Goal: Use online tool/utility: Utilize a website feature to perform a specific function

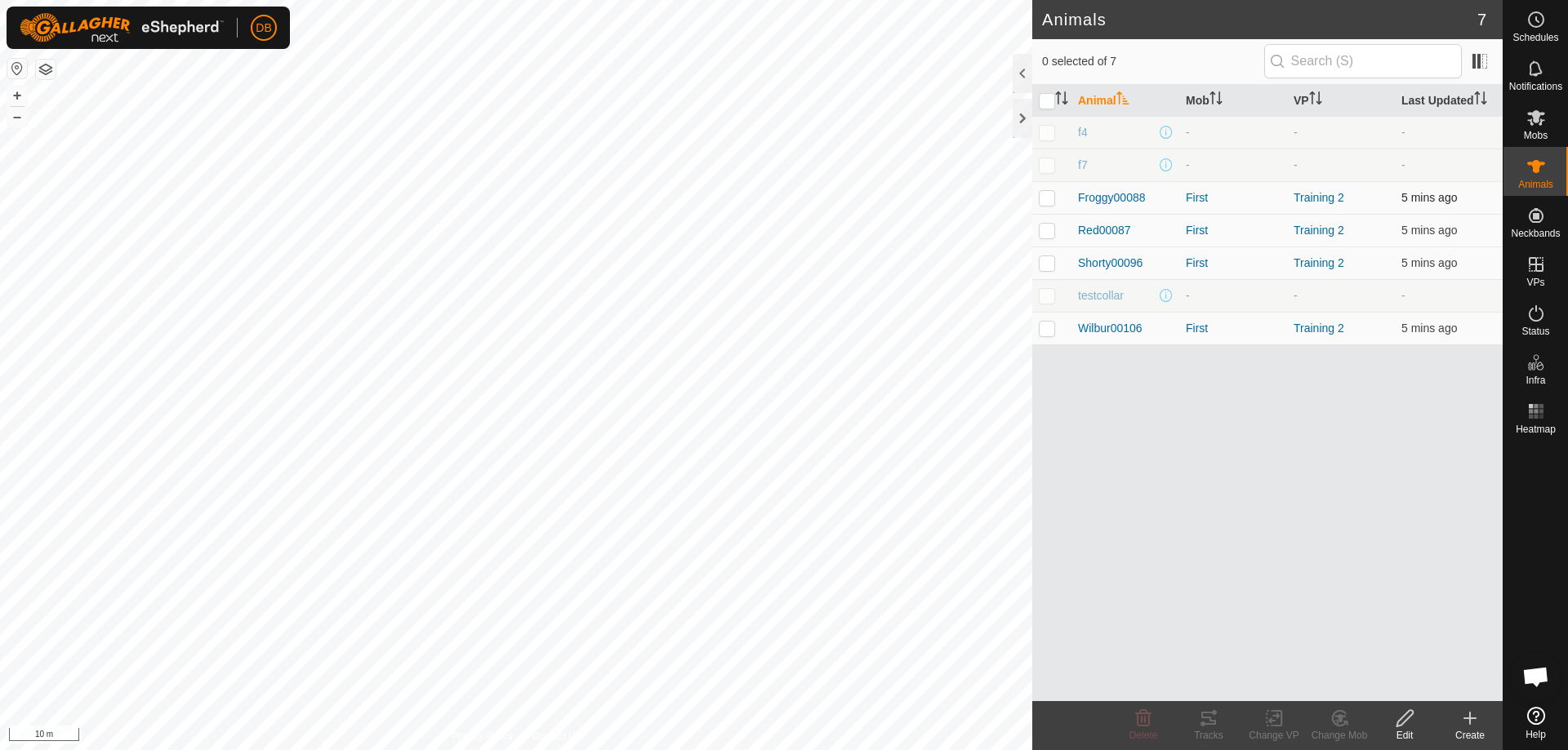
click at [1048, 195] on p-checkbox at bounding box center [1047, 197] width 16 height 13
checkbox input "true"
click at [1207, 720] on icon at bounding box center [1208, 718] width 20 height 20
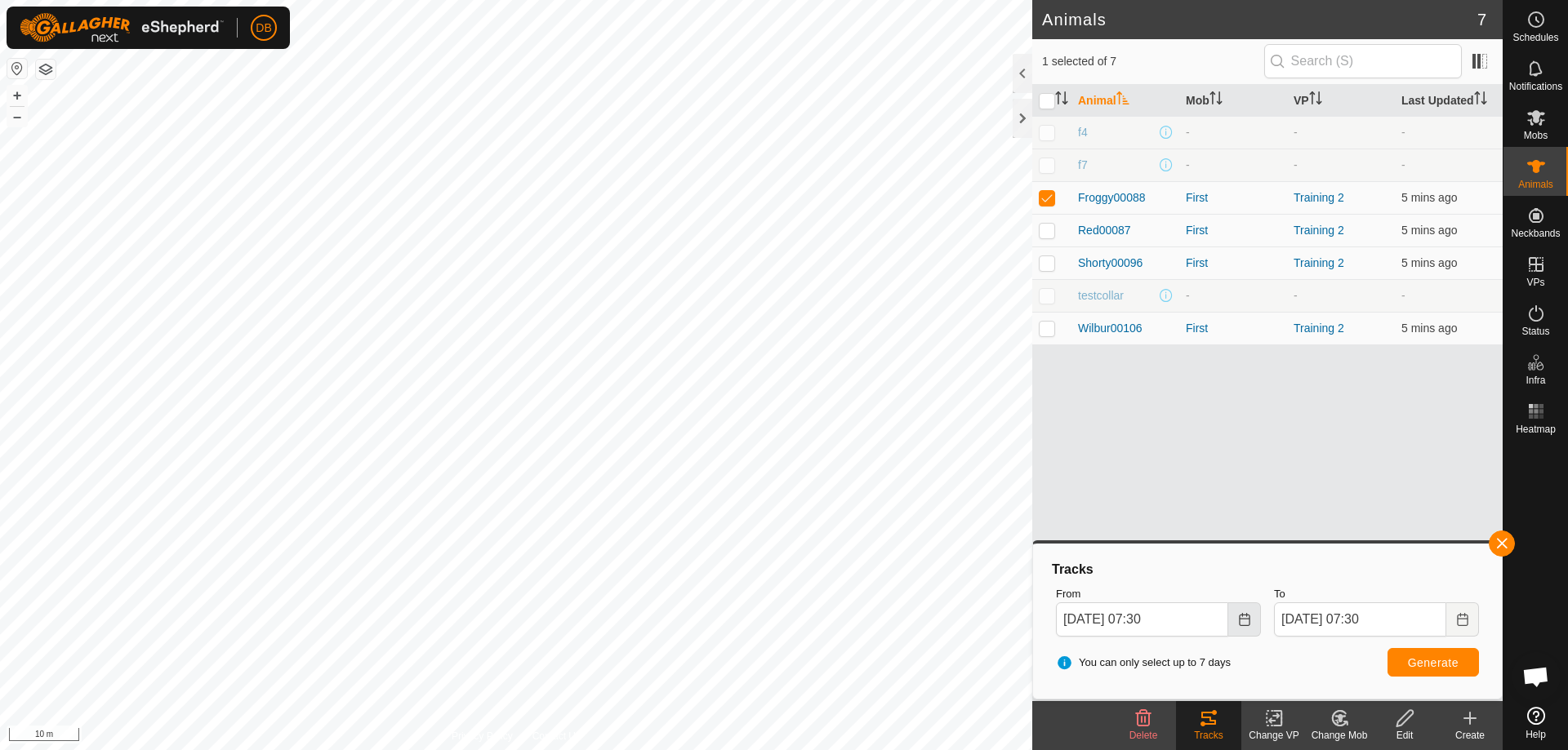
click at [1235, 622] on button "Choose Date" at bounding box center [1244, 619] width 32 height 34
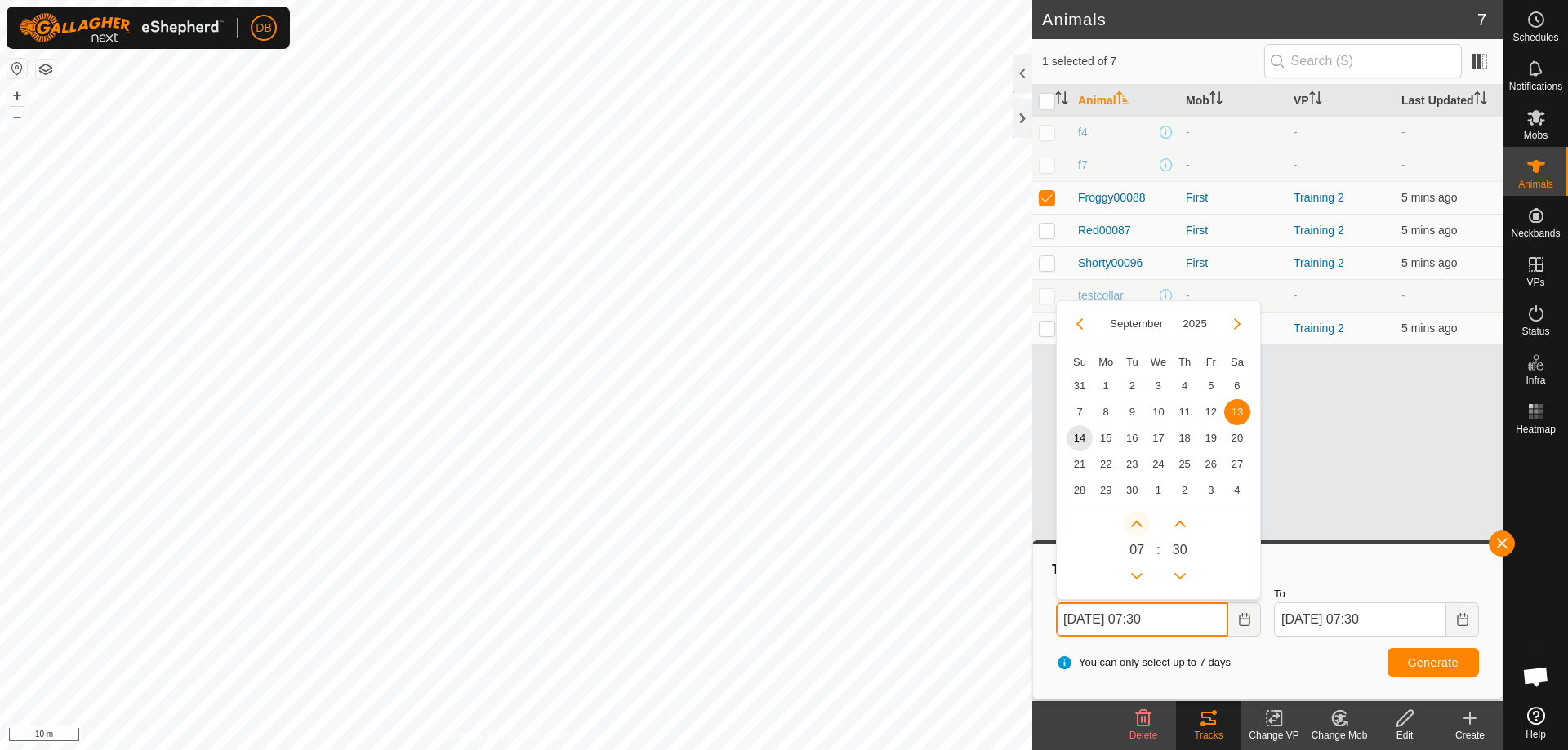
click at [1136, 524] on button "Next Hour" at bounding box center [1137, 524] width 27 height 27
click at [1137, 525] on span "Next Hour" at bounding box center [1137, 525] width 0 height 0
click at [1136, 524] on button "Next Hour" at bounding box center [1137, 524] width 27 height 27
click at [1136, 524] on icon "Next Hour" at bounding box center [1137, 524] width 13 height 13
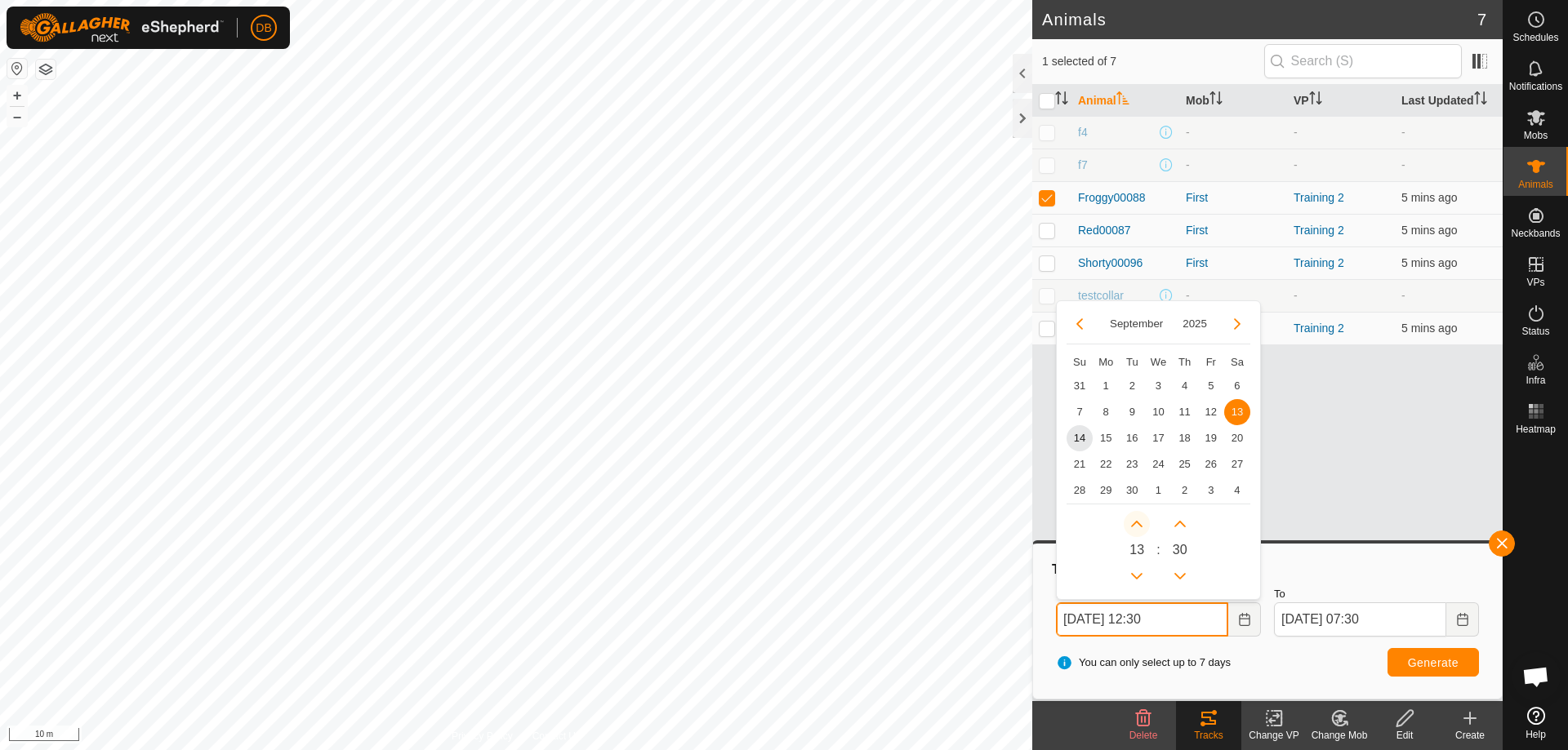
click at [1136, 524] on button "Next Hour" at bounding box center [1137, 524] width 27 height 27
click at [1136, 524] on icon "Next Hour" at bounding box center [1137, 524] width 13 height 13
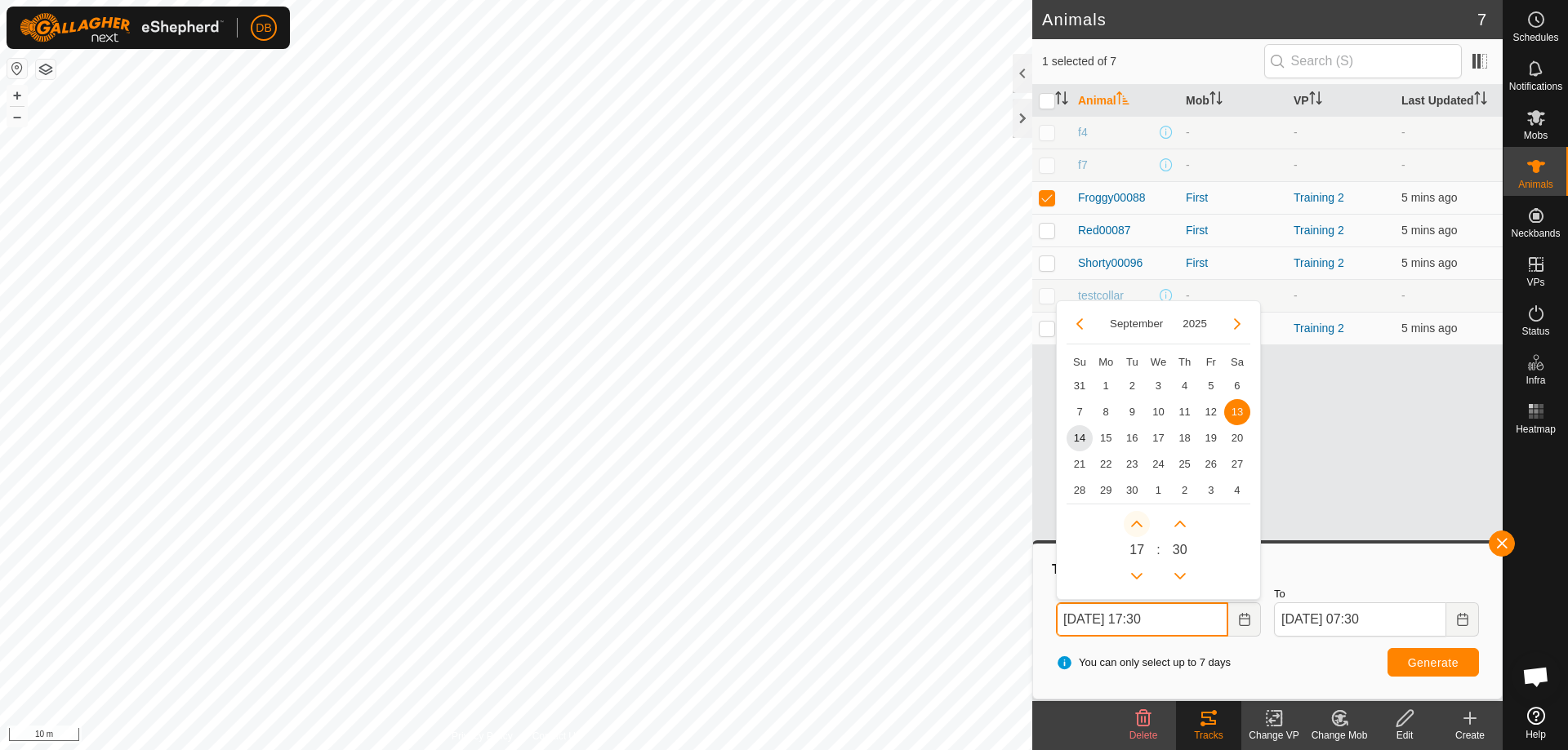
click at [1136, 524] on button "Next Hour" at bounding box center [1137, 524] width 27 height 27
click at [1137, 525] on span "Next Hour" at bounding box center [1137, 525] width 0 height 0
click at [1136, 524] on button "Next Hour" at bounding box center [1137, 524] width 27 height 27
click at [1137, 525] on span "Next Hour" at bounding box center [1137, 525] width 0 height 0
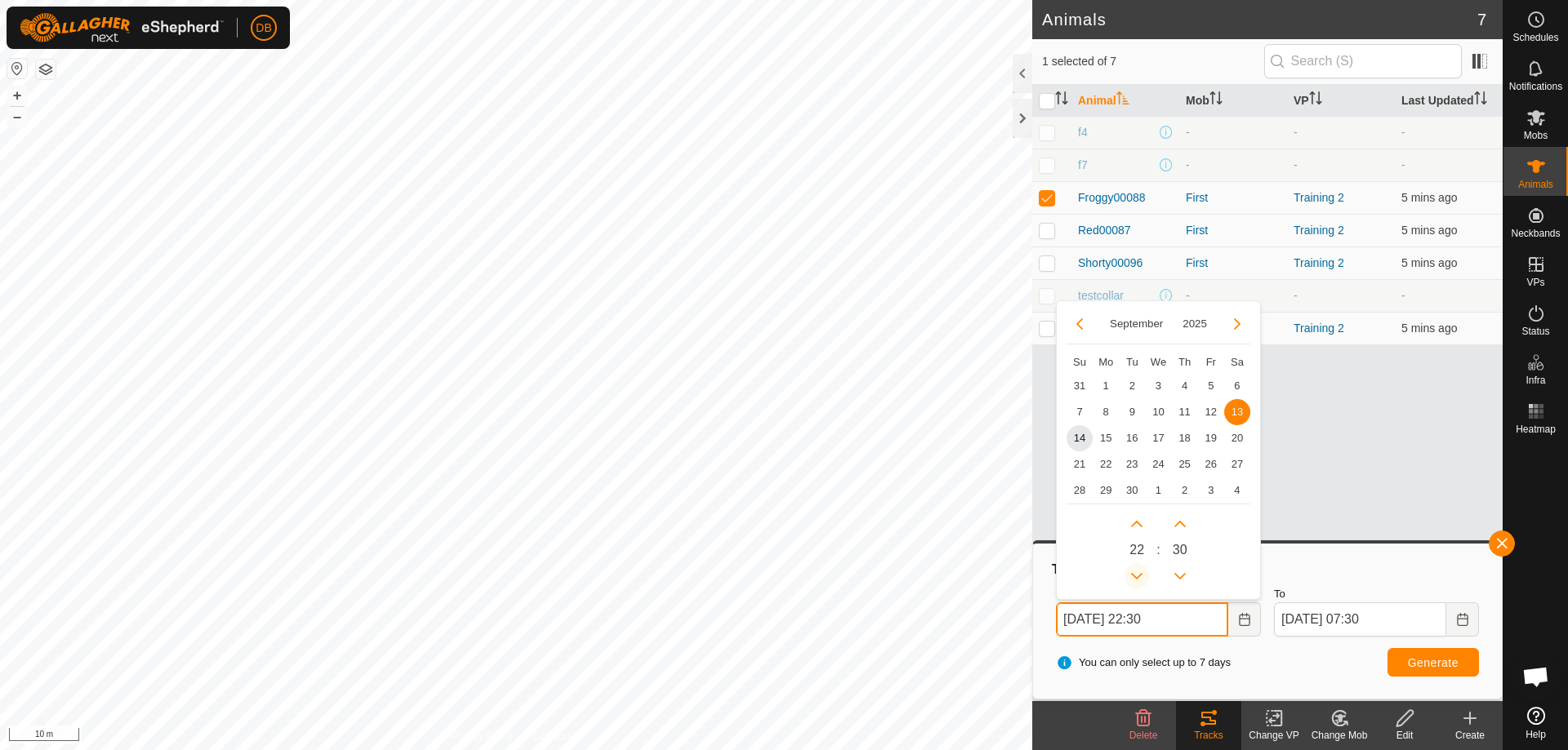
click at [1134, 578] on button "Previous Hour" at bounding box center [1137, 576] width 27 height 27
click at [1134, 523] on button "Next Hour" at bounding box center [1137, 524] width 27 height 27
type input "[DATE] 21:30"
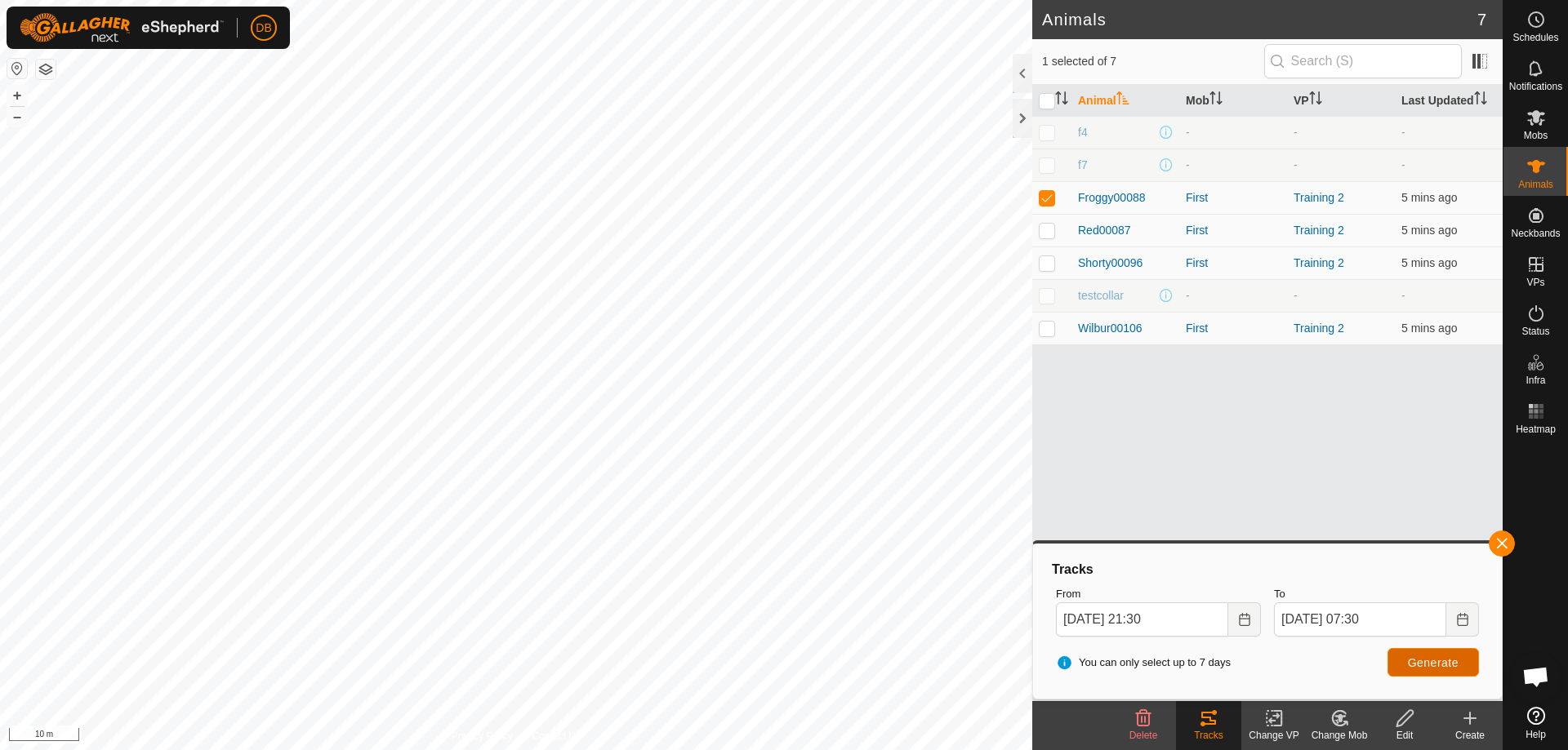
click at [1445, 663] on span "Generate" at bounding box center [1432, 663] width 50 height 13
click at [1045, 230] on p-checkbox at bounding box center [1047, 231] width 16 height 13
checkbox input "true"
click at [1047, 200] on p-checkbox at bounding box center [1047, 197] width 16 height 13
checkbox input "false"
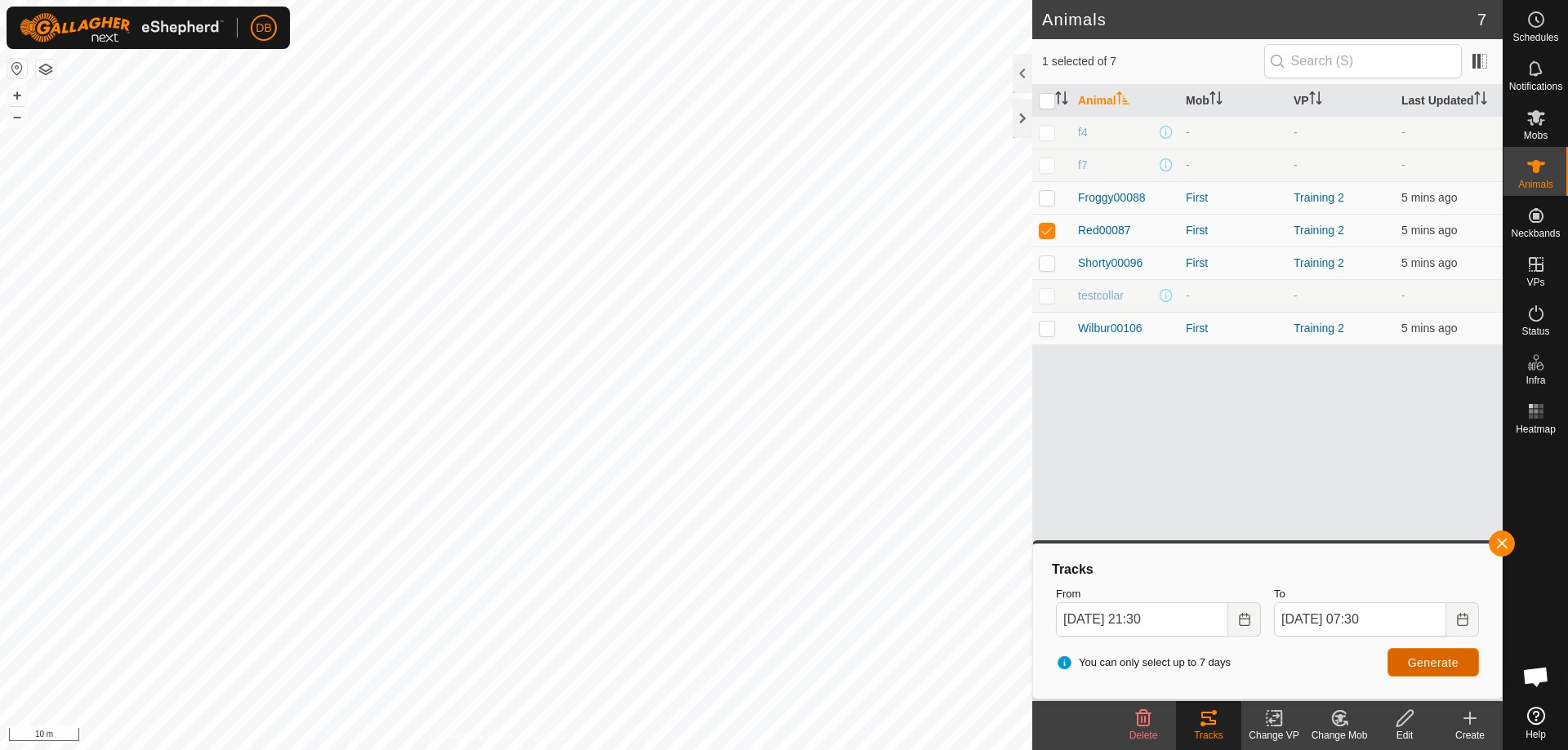
click at [1420, 665] on span "Generate" at bounding box center [1432, 663] width 50 height 13
click at [1048, 265] on p-checkbox at bounding box center [1047, 263] width 16 height 13
checkbox input "true"
click at [1047, 230] on p-checkbox at bounding box center [1047, 231] width 16 height 13
checkbox input "false"
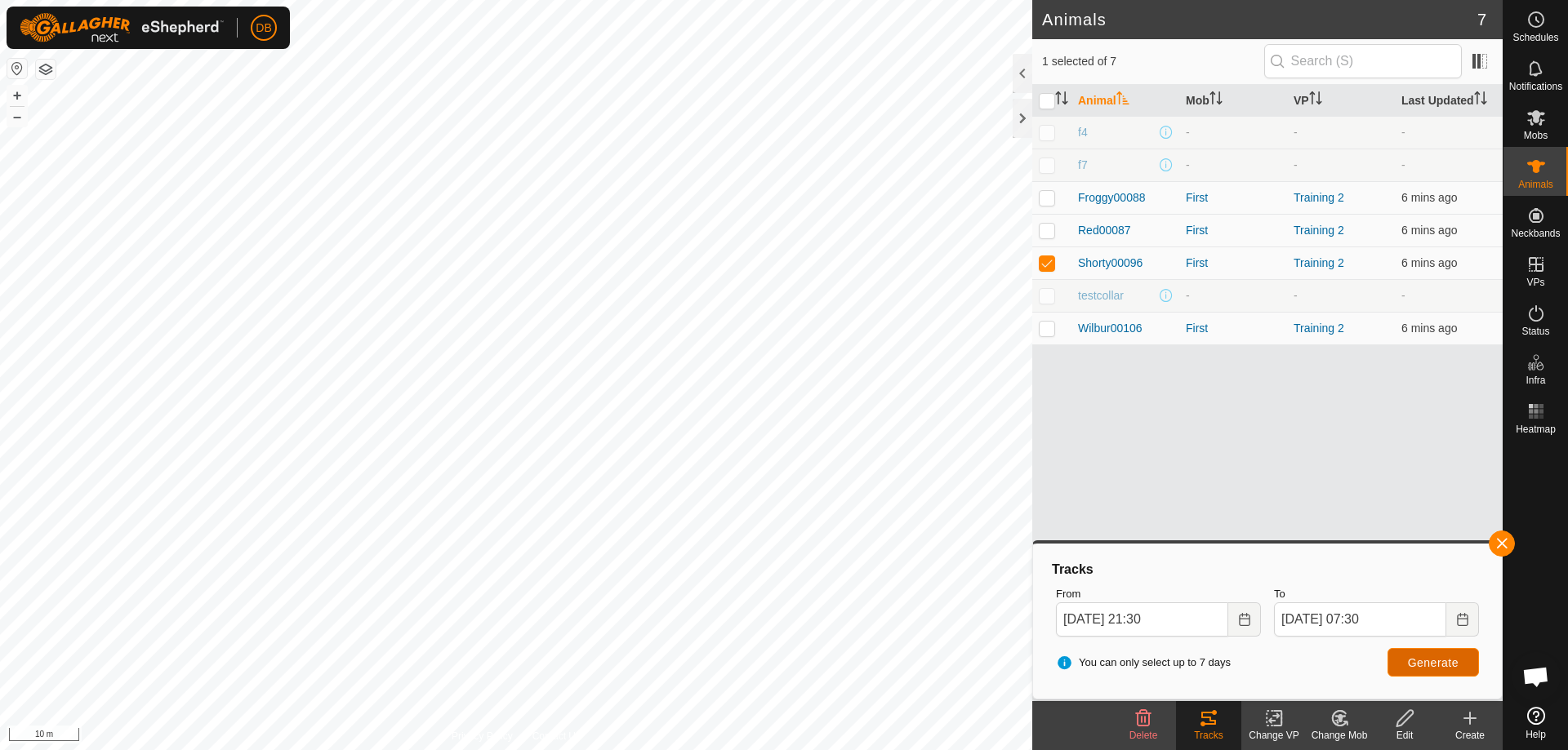
click at [1410, 661] on span "Generate" at bounding box center [1432, 663] width 50 height 13
click at [1049, 326] on p-checkbox at bounding box center [1047, 328] width 16 height 13
checkbox input "true"
click at [1051, 259] on p-checkbox at bounding box center [1047, 263] width 16 height 13
checkbox input "false"
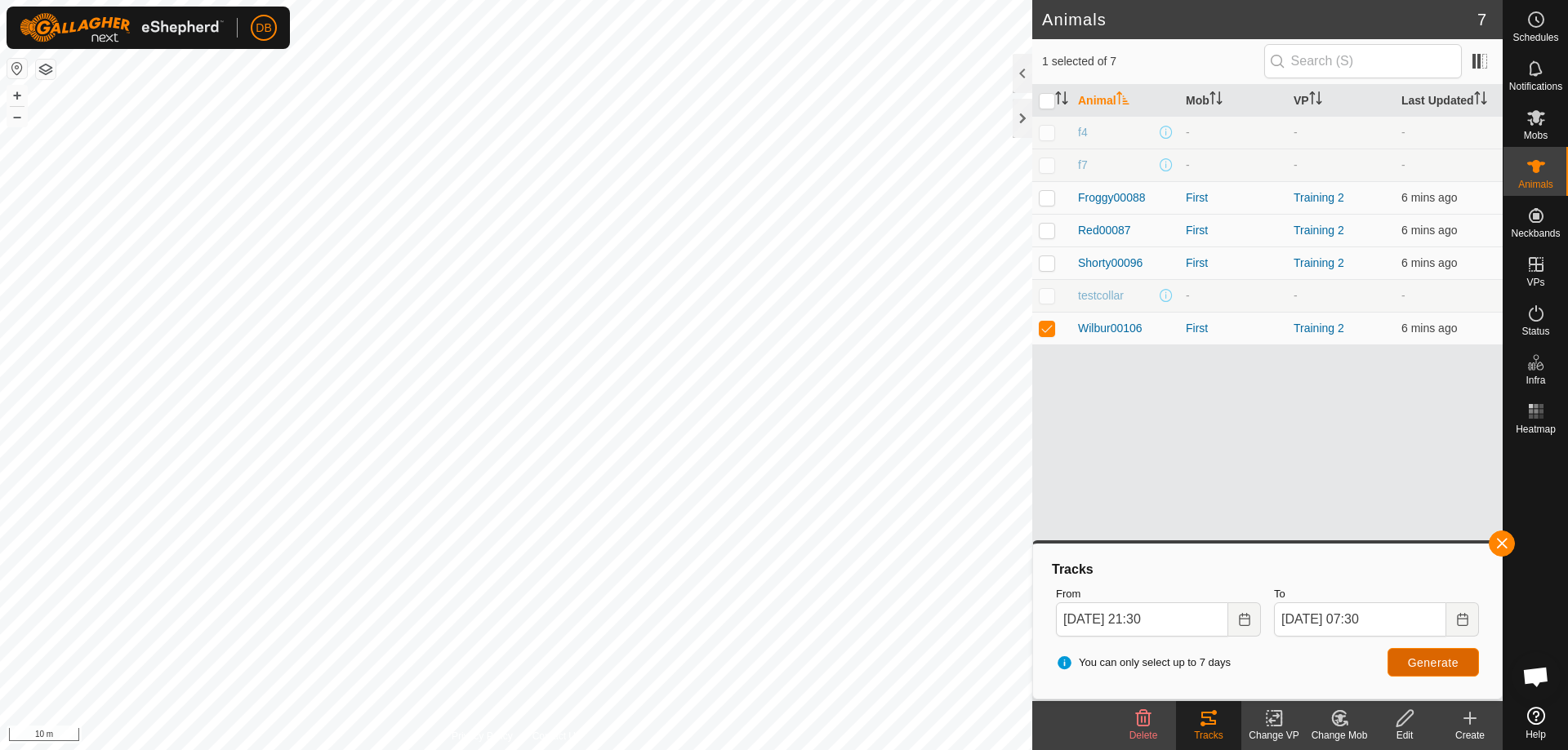
click at [1450, 658] on span "Generate" at bounding box center [1432, 663] width 50 height 13
click at [1249, 622] on icon "Choose Date" at bounding box center [1243, 620] width 10 height 13
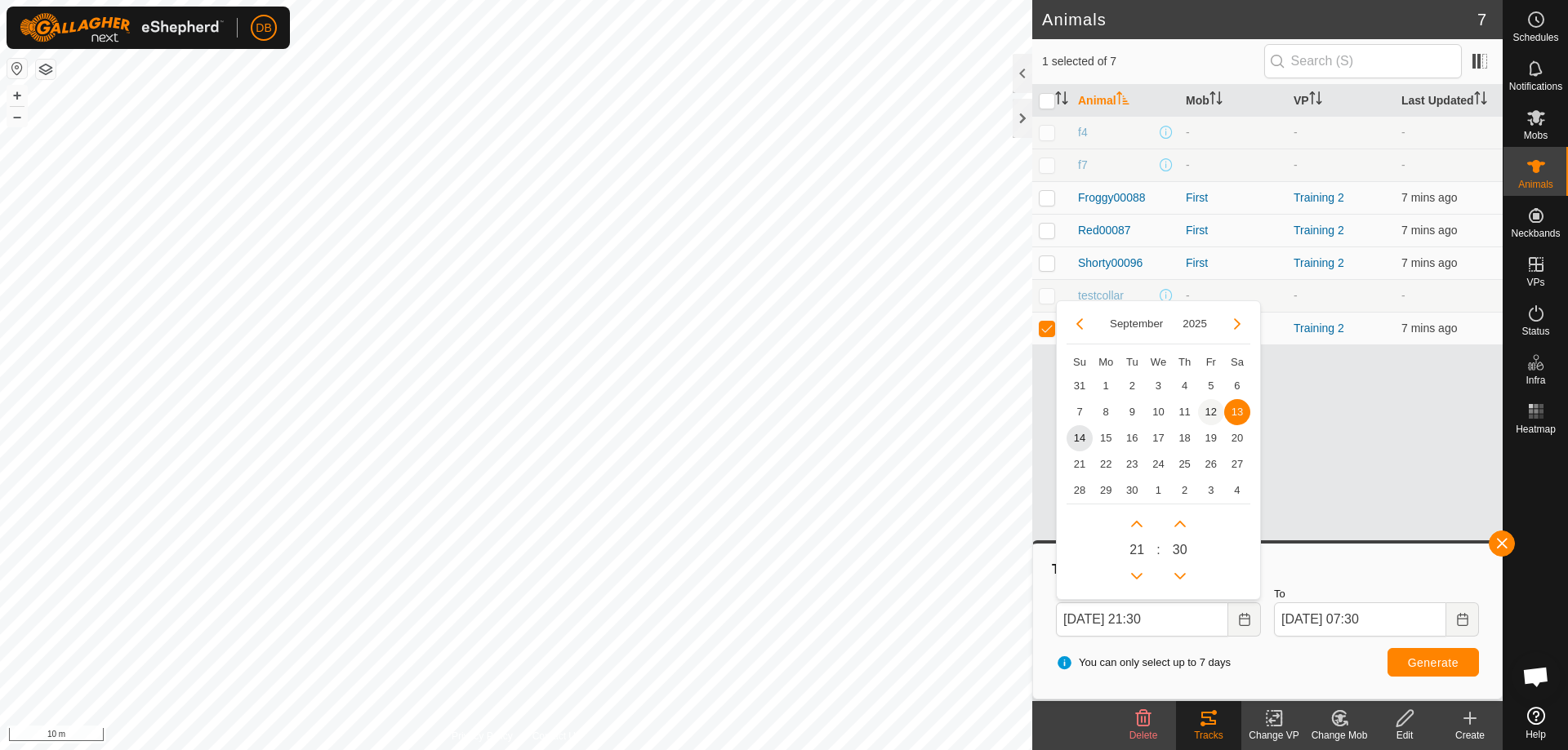
click at [1212, 410] on span "12" at bounding box center [1211, 412] width 27 height 27
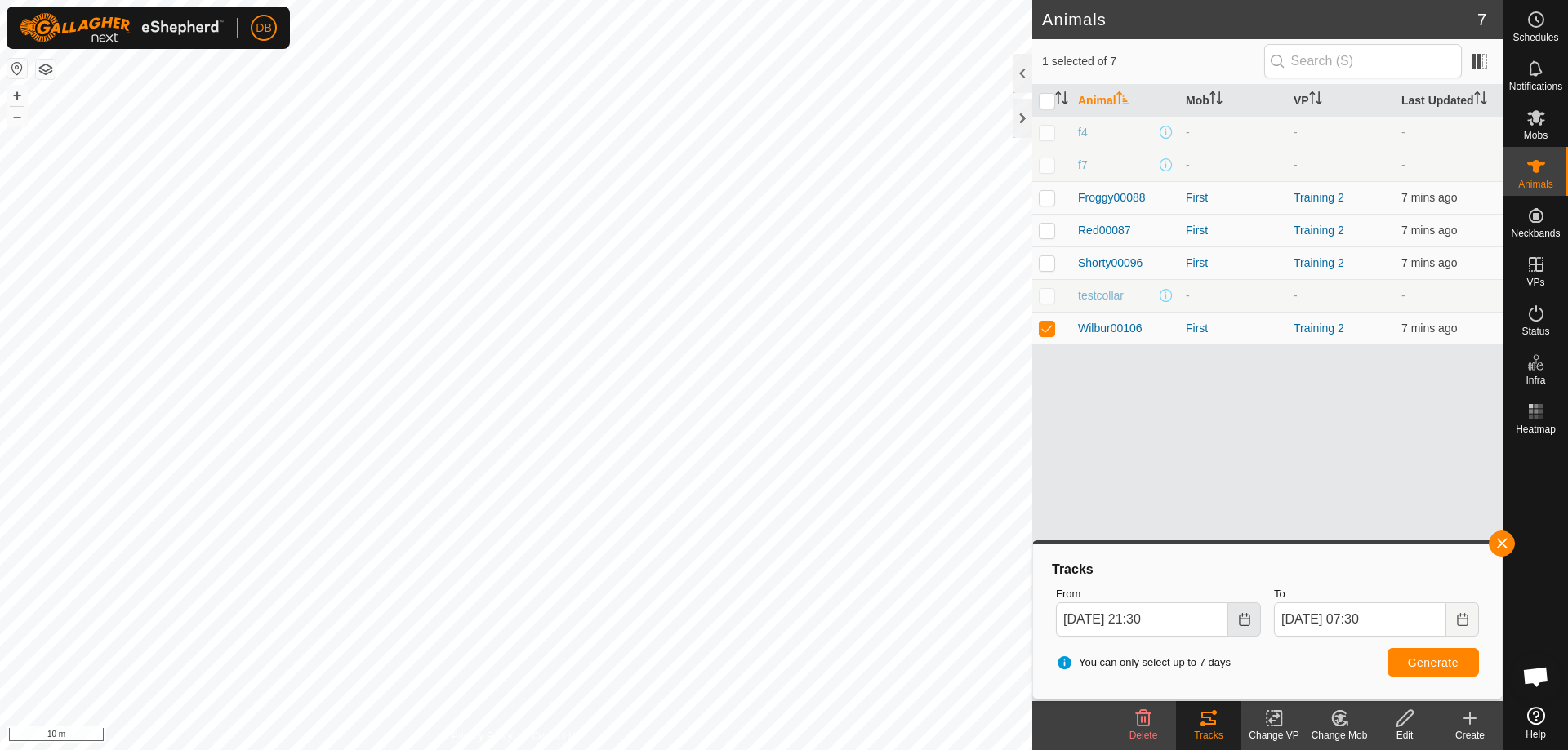
click at [1241, 619] on icon "Choose Date" at bounding box center [1243, 620] width 10 height 13
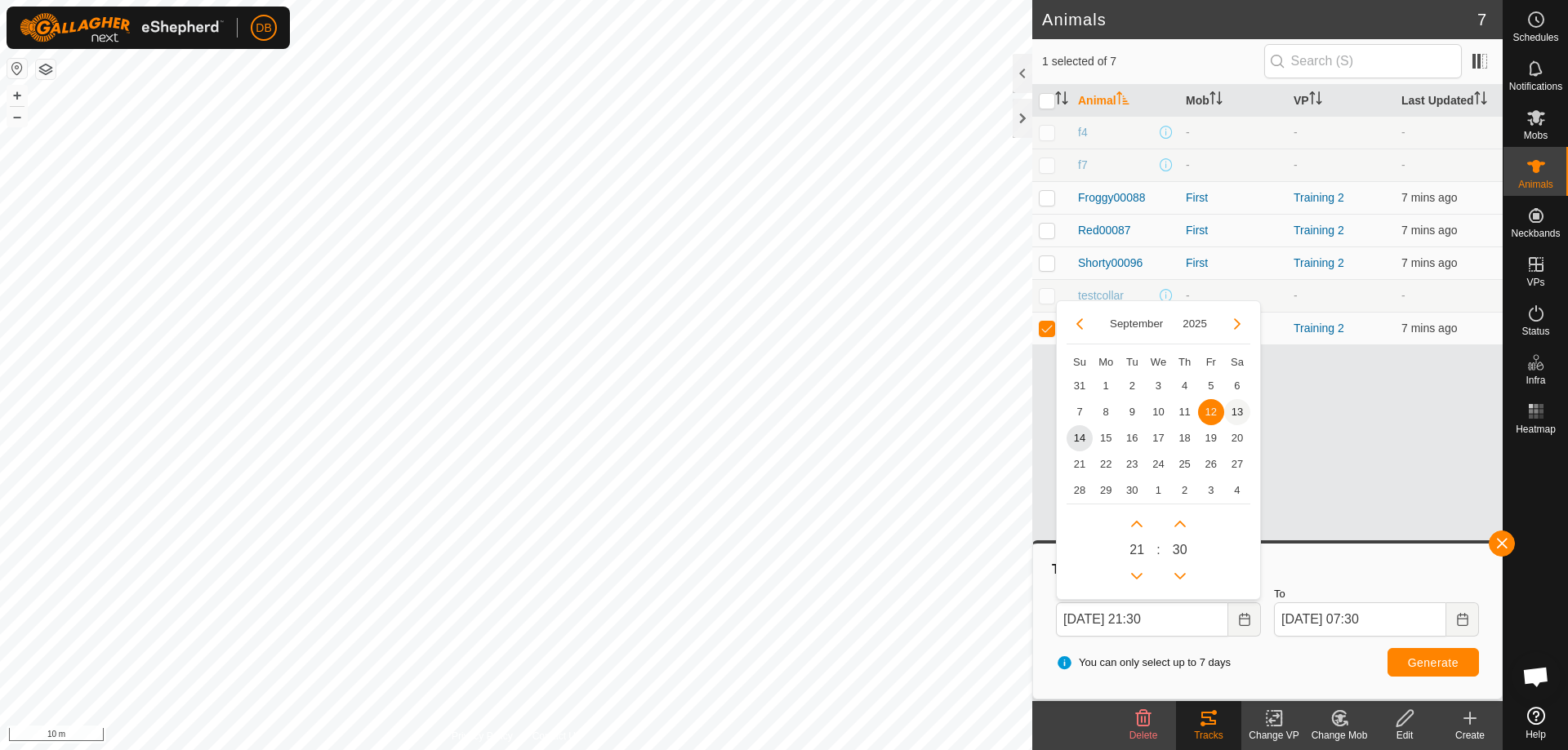
click at [1240, 408] on span "13" at bounding box center [1237, 412] width 27 height 27
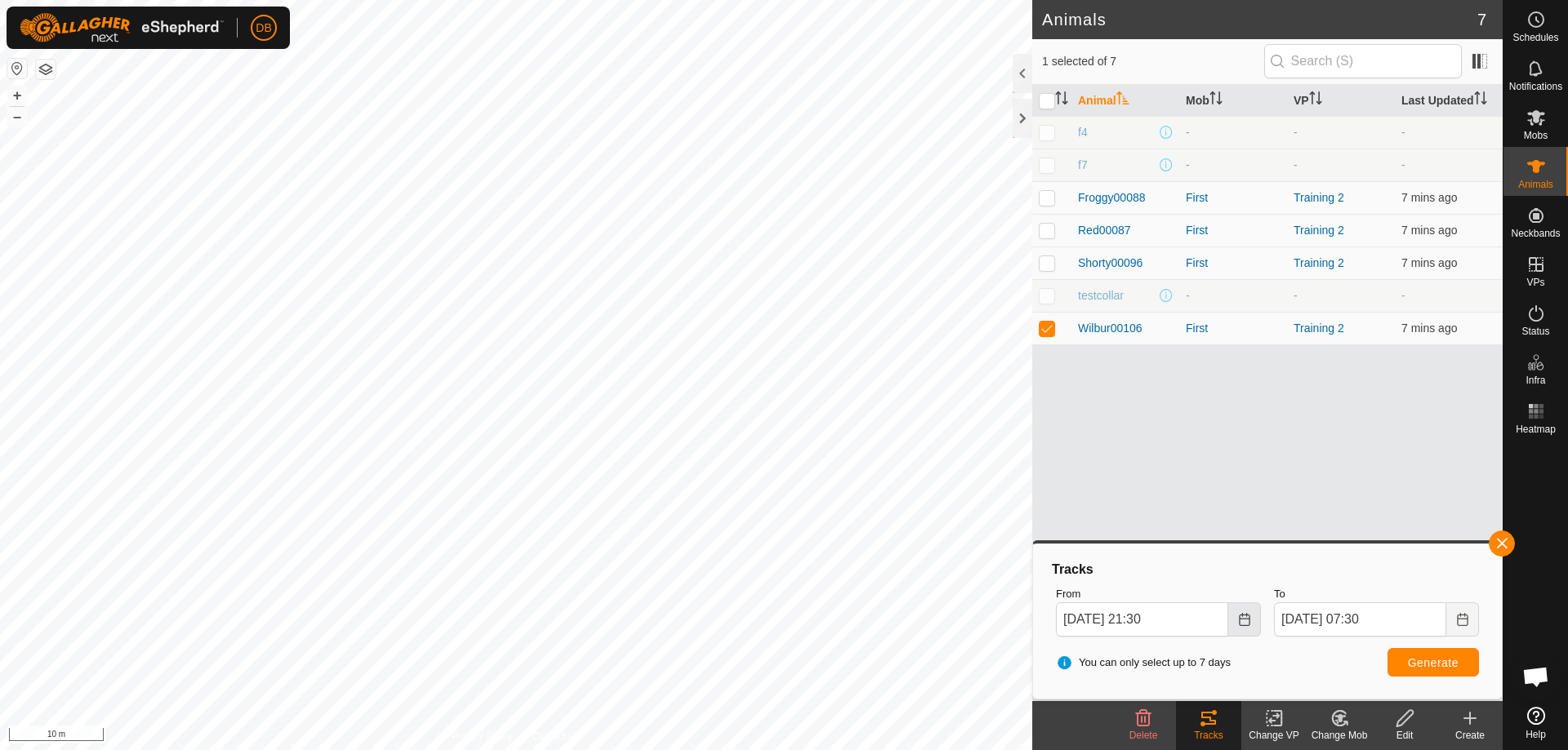
click at [1247, 620] on icon "Choose Date" at bounding box center [1244, 620] width 13 height 13
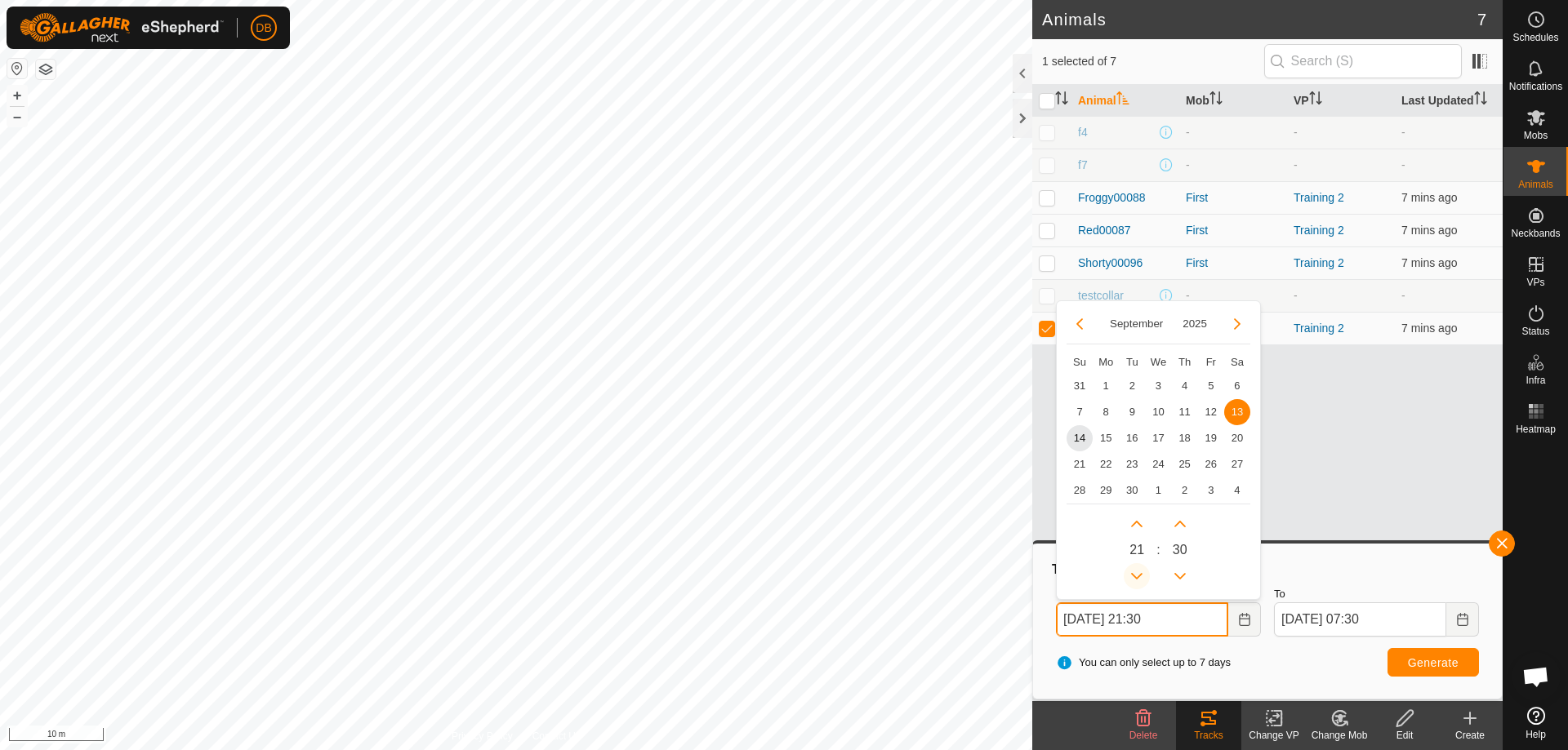
click at [1143, 574] on button "Previous Hour" at bounding box center [1137, 576] width 27 height 27
click at [1141, 571] on button "Previous Hour" at bounding box center [1137, 576] width 27 height 27
type input "[DATE] 19:30"
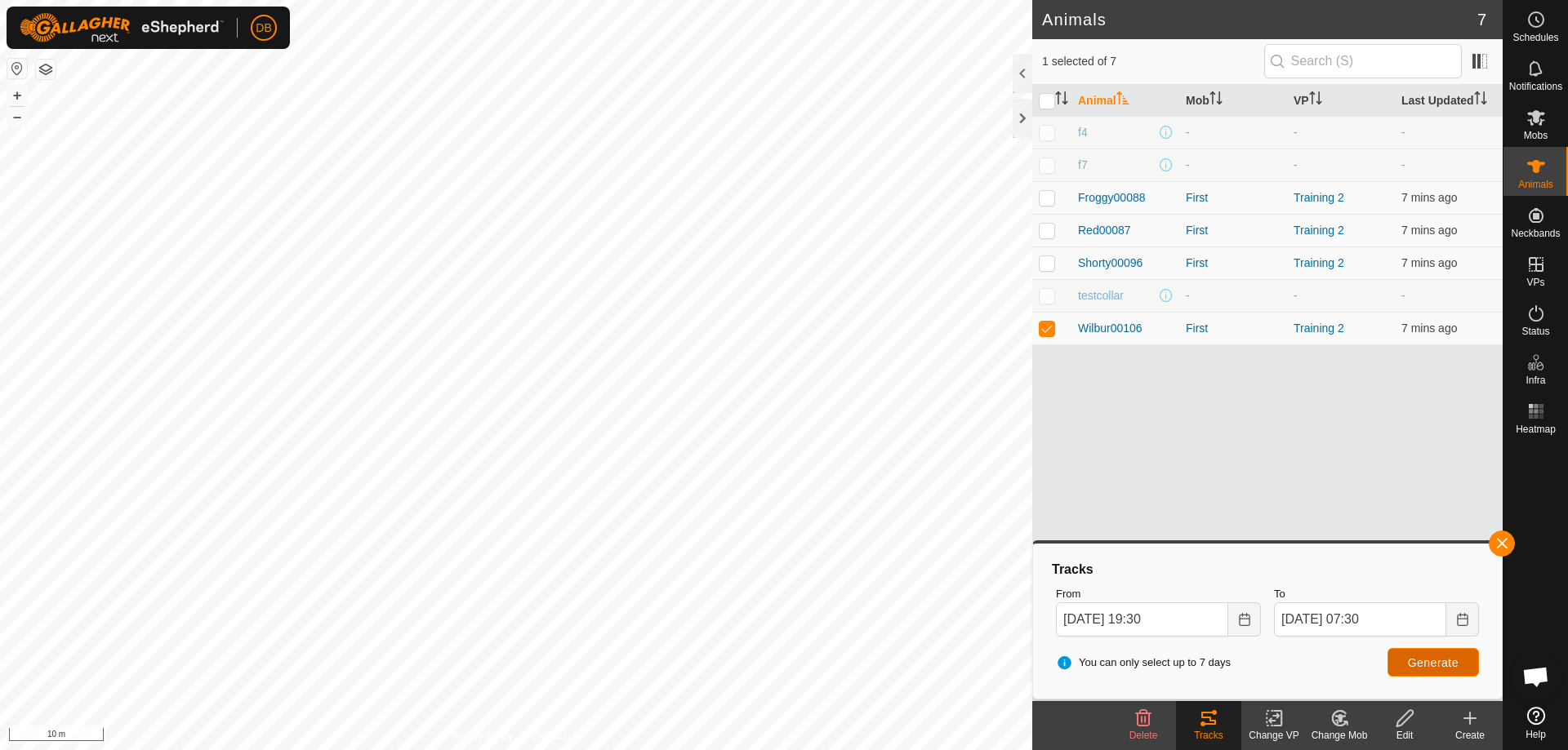
click at [1401, 660] on button "Generate" at bounding box center [1433, 663] width 91 height 28
click at [1048, 261] on p-checkbox at bounding box center [1047, 263] width 16 height 13
checkbox input "true"
click at [1418, 656] on span "Generate" at bounding box center [1432, 663] width 50 height 13
click at [1047, 235] on p-checkbox at bounding box center [1047, 231] width 16 height 13
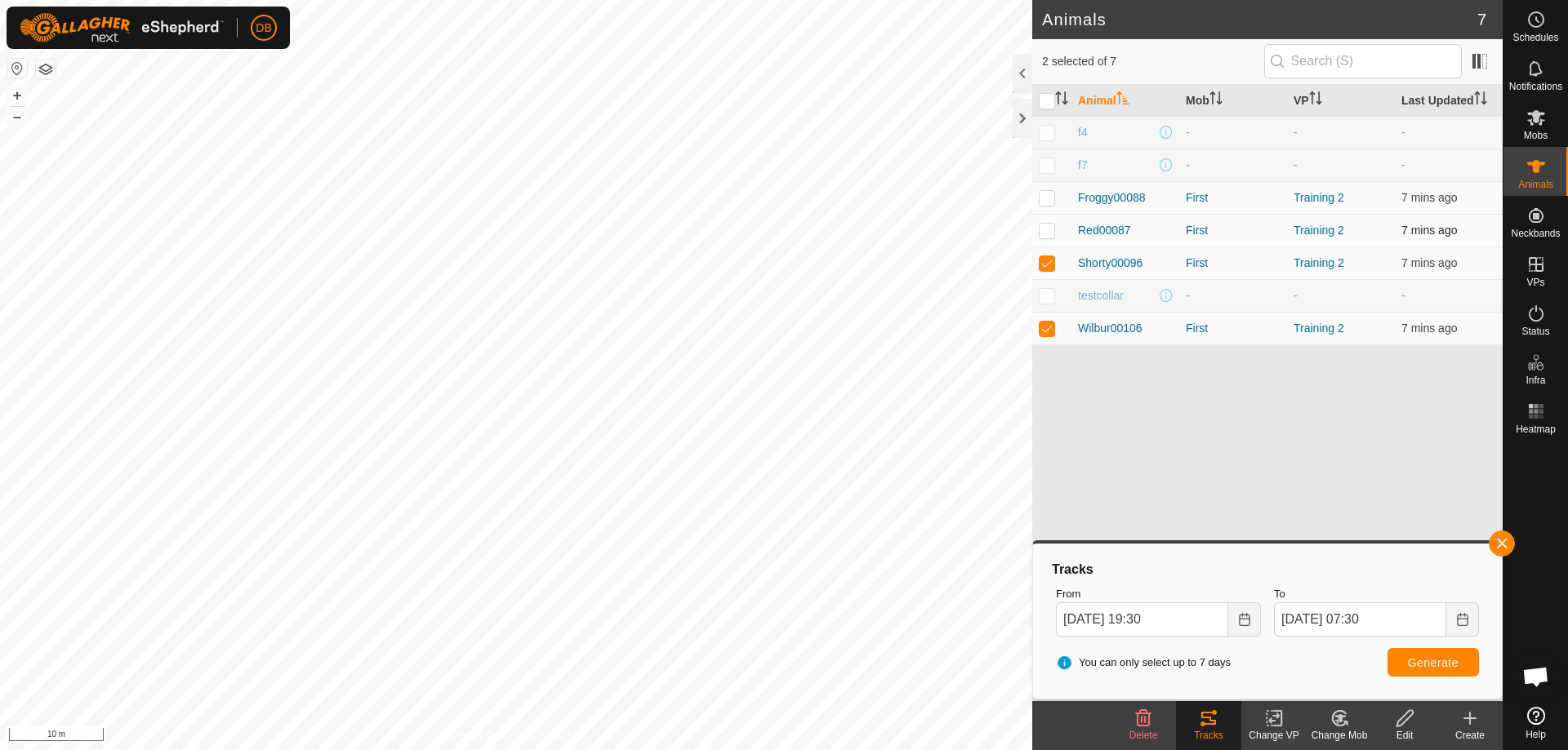
checkbox input "true"
click at [1419, 660] on span "Generate" at bounding box center [1432, 663] width 50 height 13
click at [1050, 193] on p-checkbox at bounding box center [1047, 197] width 16 height 13
checkbox input "true"
click at [1439, 661] on span "Generate" at bounding box center [1432, 663] width 50 height 13
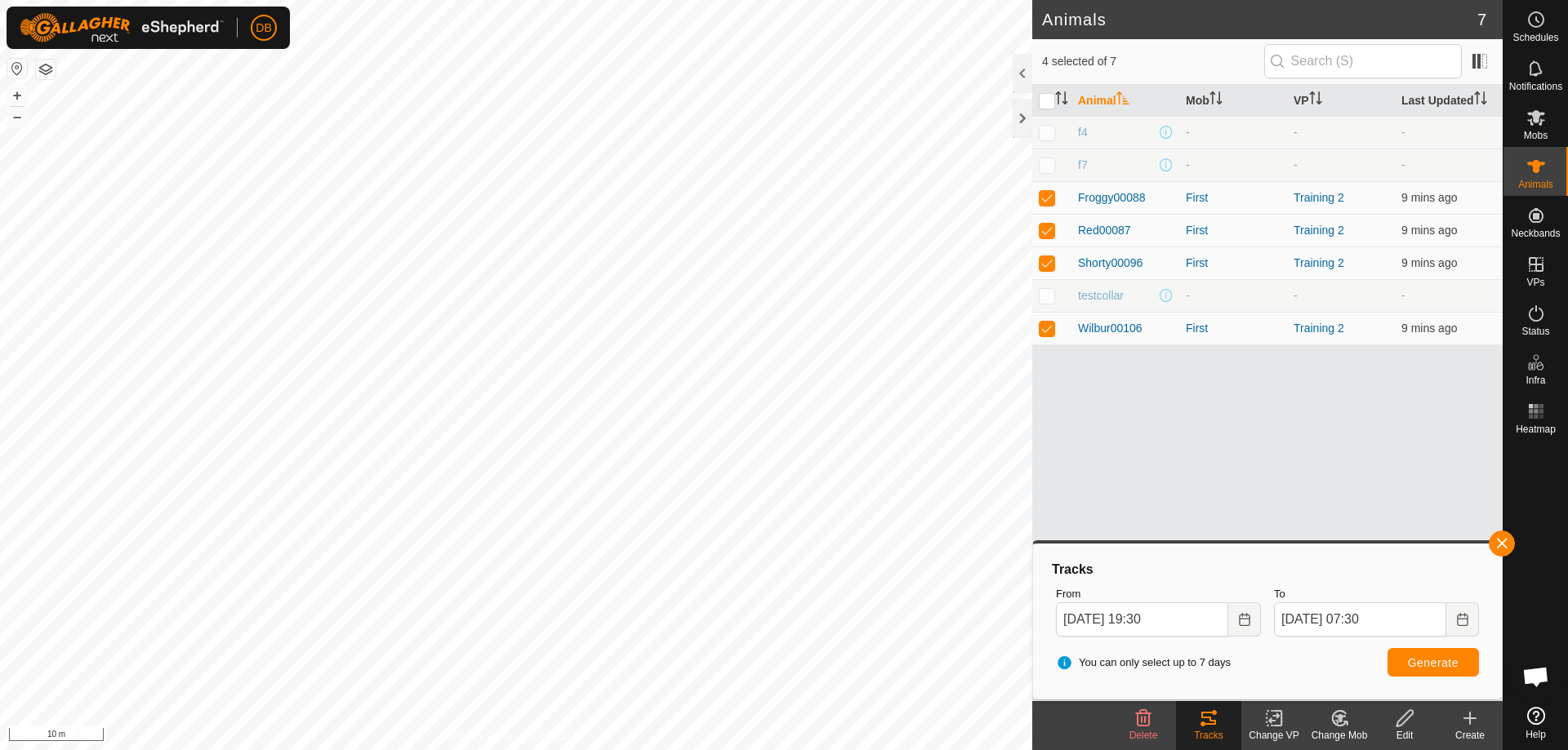
click at [1537, 675] on span "Open chat" at bounding box center [1536, 678] width 27 height 23
